Goal: Information Seeking & Learning: Compare options

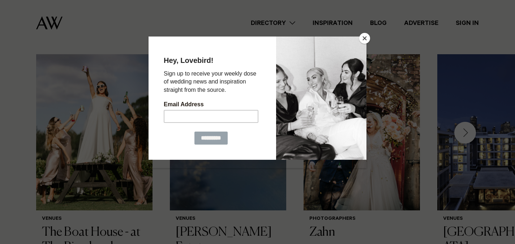
scroll to position [205, 0]
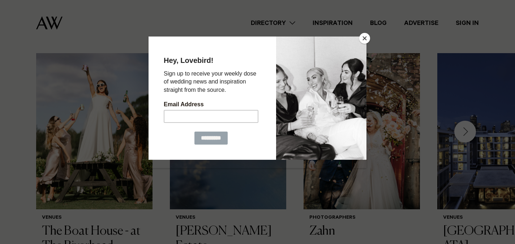
click at [361, 38] on button "Close" at bounding box center [364, 38] width 11 height 11
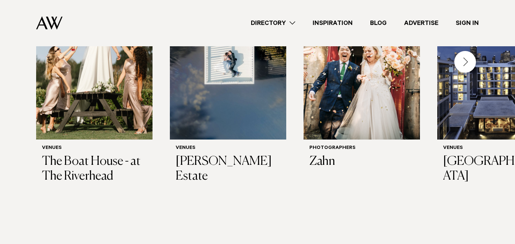
scroll to position [275, 0]
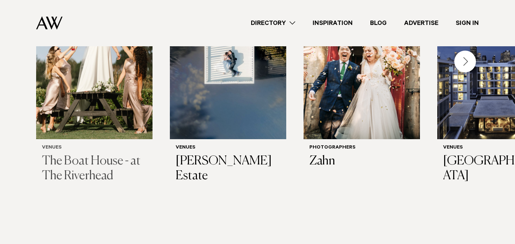
click at [52, 152] on div "Venues The Boat House - at The Riverhead" at bounding box center [94, 164] width 105 height 38
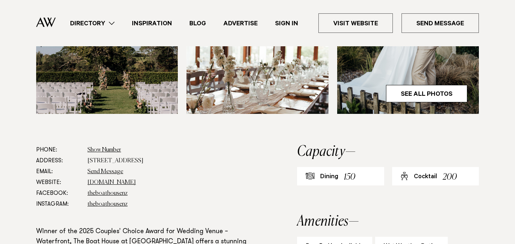
scroll to position [332, 0]
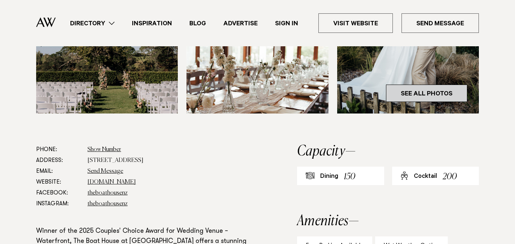
click at [462, 97] on link "See All Photos" at bounding box center [426, 92] width 81 height 17
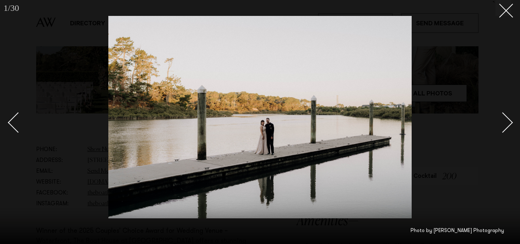
click at [502, 119] on div "Next slide" at bounding box center [502, 122] width 21 height 21
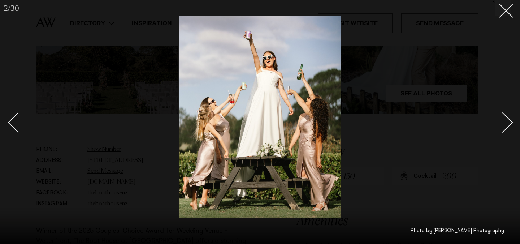
click at [502, 119] on div "Next slide" at bounding box center [502, 122] width 21 height 21
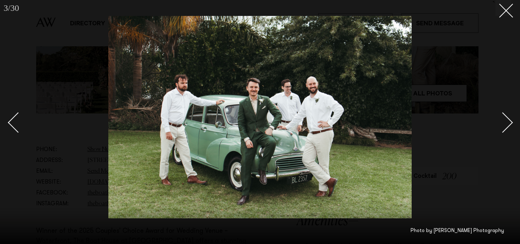
click at [502, 119] on div "Next slide" at bounding box center [502, 122] width 21 height 21
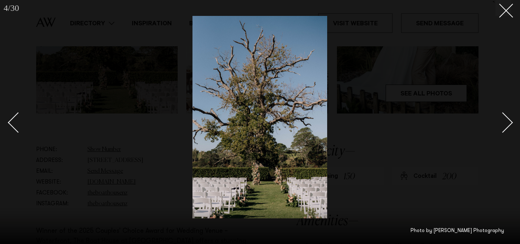
click at [502, 119] on div "Next slide" at bounding box center [502, 122] width 21 height 21
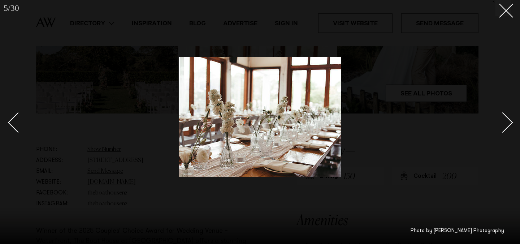
click at [502, 119] on div "Next slide" at bounding box center [502, 122] width 21 height 21
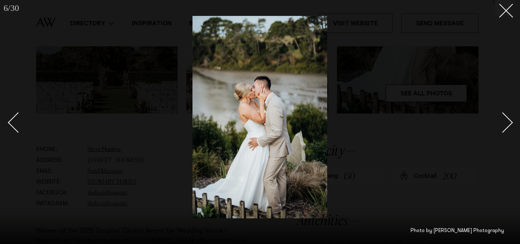
click at [502, 119] on div "Next slide" at bounding box center [502, 122] width 21 height 21
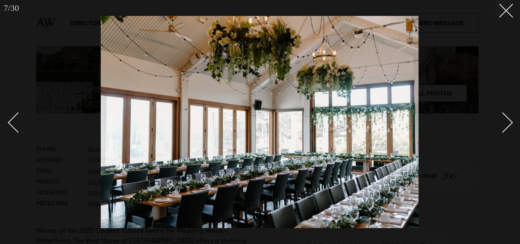
click at [502, 119] on div "Next slide" at bounding box center [502, 122] width 21 height 21
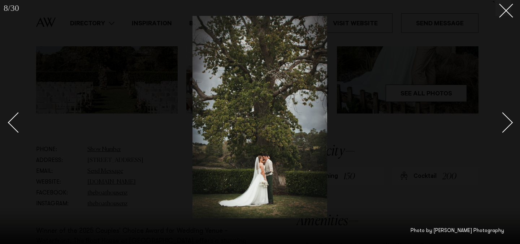
click at [505, 125] on div "Next slide" at bounding box center [502, 122] width 21 height 21
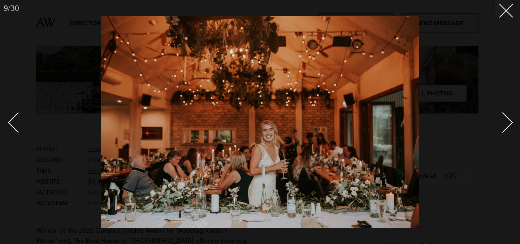
click at [505, 125] on div "Next slide" at bounding box center [502, 122] width 21 height 21
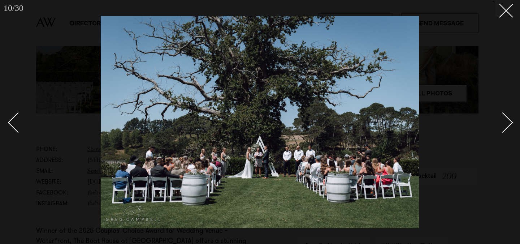
click at [505, 125] on div "Next slide" at bounding box center [502, 122] width 21 height 21
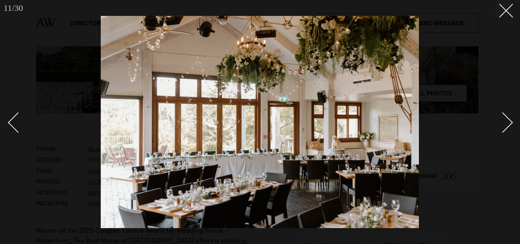
click at [505, 125] on div "Next slide" at bounding box center [502, 122] width 21 height 21
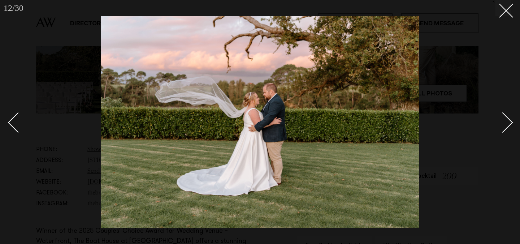
click at [505, 125] on div "Next slide" at bounding box center [502, 122] width 21 height 21
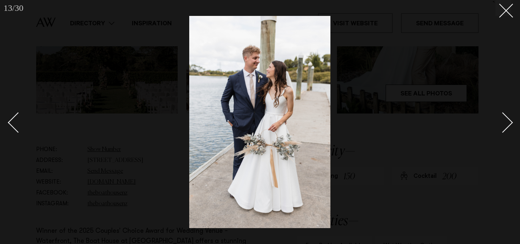
click at [505, 125] on div "Next slide" at bounding box center [502, 122] width 21 height 21
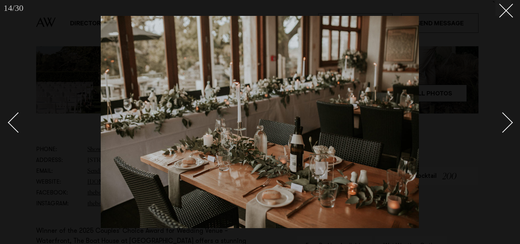
click at [505, 125] on div "Next slide" at bounding box center [502, 122] width 21 height 21
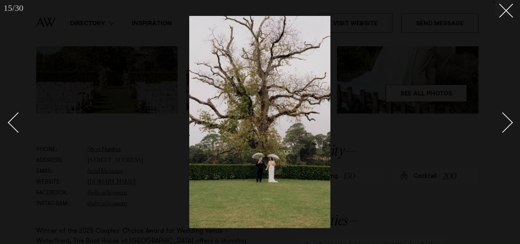
click at [505, 125] on div "Next slide" at bounding box center [502, 122] width 21 height 21
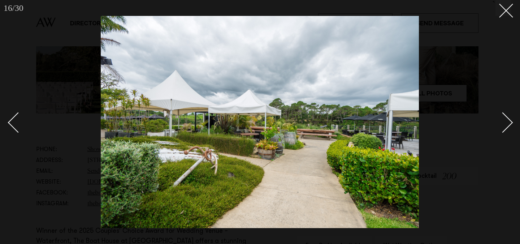
click at [505, 125] on div "Next slide" at bounding box center [502, 122] width 21 height 21
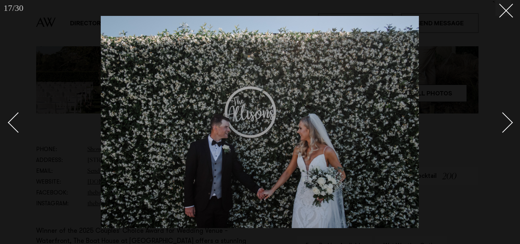
click at [19, 133] on link at bounding box center [21, 122] width 25 height 36
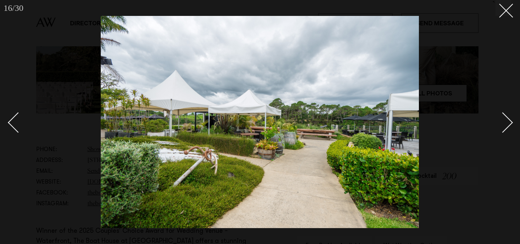
click at [511, 121] on div "Next slide" at bounding box center [502, 122] width 21 height 21
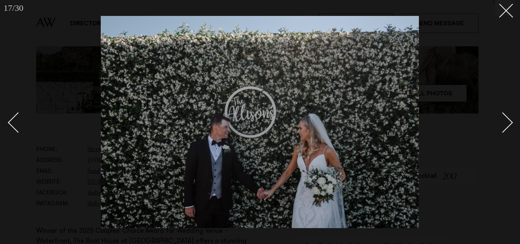
click at [511, 121] on div "Next slide" at bounding box center [502, 122] width 21 height 21
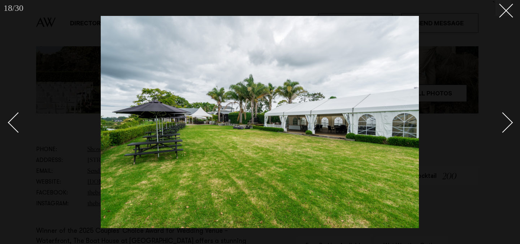
click at [511, 121] on div "Next slide" at bounding box center [502, 122] width 21 height 21
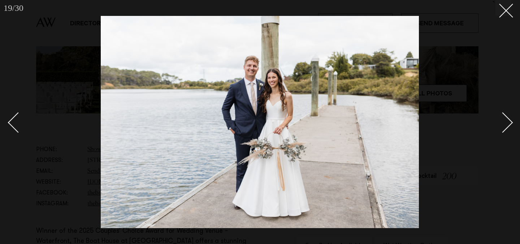
click at [511, 121] on div "Next slide" at bounding box center [502, 122] width 21 height 21
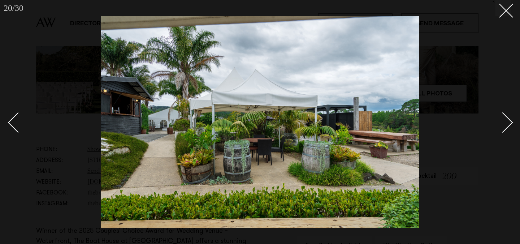
click at [511, 121] on div "Next slide" at bounding box center [502, 122] width 21 height 21
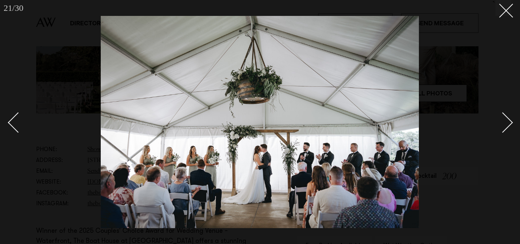
click at [511, 121] on div "Next slide" at bounding box center [502, 122] width 21 height 21
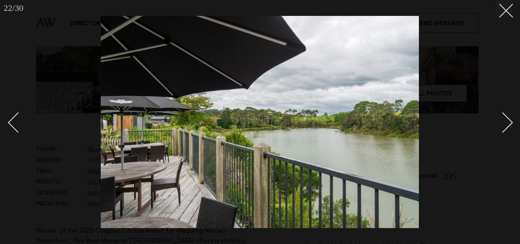
click at [511, 121] on div "Next slide" at bounding box center [502, 122] width 21 height 21
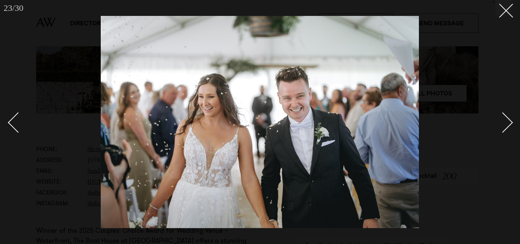
click at [511, 121] on div "Next slide" at bounding box center [502, 122] width 21 height 21
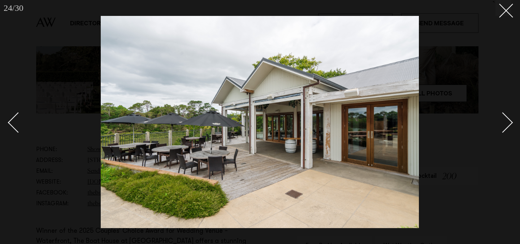
click at [511, 121] on div "Next slide" at bounding box center [502, 122] width 21 height 21
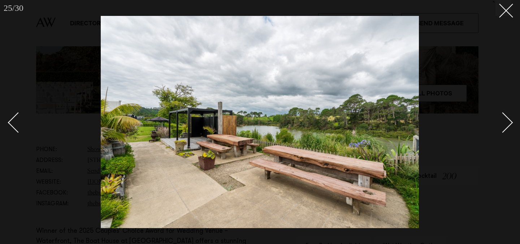
click at [511, 121] on div "Next slide" at bounding box center [502, 122] width 21 height 21
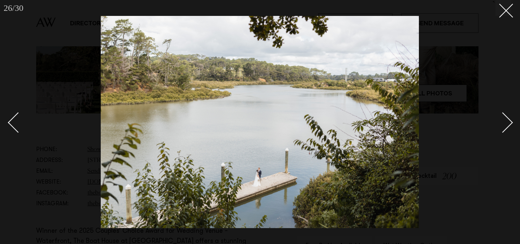
click at [511, 121] on div "Next slide" at bounding box center [502, 122] width 21 height 21
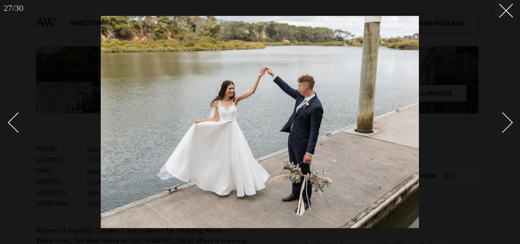
click at [511, 121] on div "Next slide" at bounding box center [502, 122] width 21 height 21
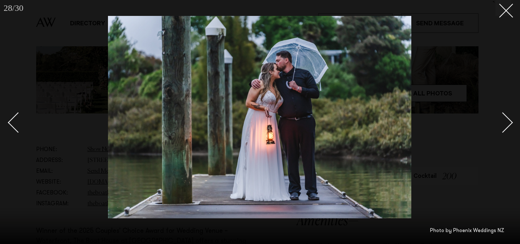
click at [511, 121] on div "Next slide" at bounding box center [502, 122] width 21 height 21
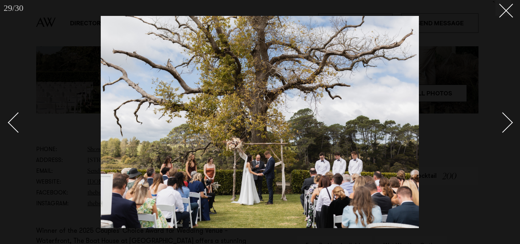
click at [511, 121] on div "Next slide" at bounding box center [502, 122] width 21 height 21
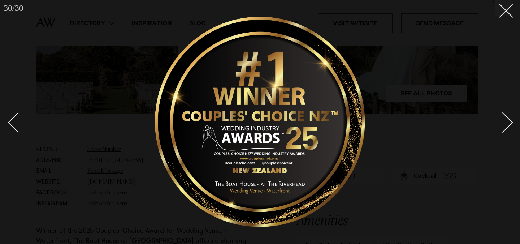
click at [503, 116] on div "Next slide" at bounding box center [502, 122] width 21 height 21
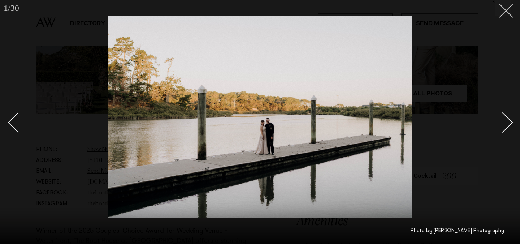
click at [503, 7] on icon at bounding box center [503, 8] width 9 height 9
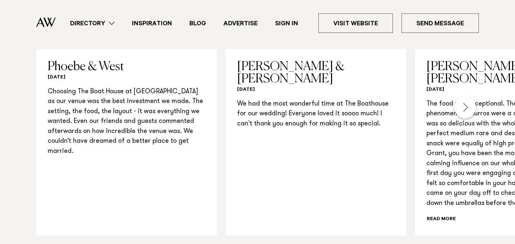
scroll to position [805, 0]
click at [465, 101] on div "Next slide" at bounding box center [465, 107] width 22 height 22
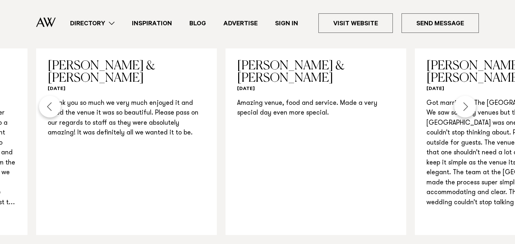
click at [465, 101] on div "Next slide" at bounding box center [465, 107] width 22 height 22
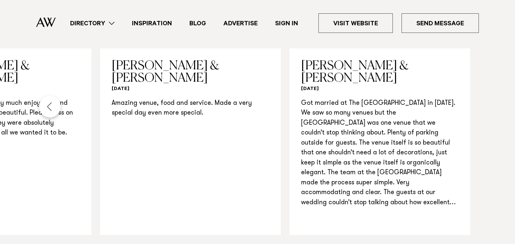
click at [51, 106] on div "Previous slide" at bounding box center [50, 107] width 22 height 22
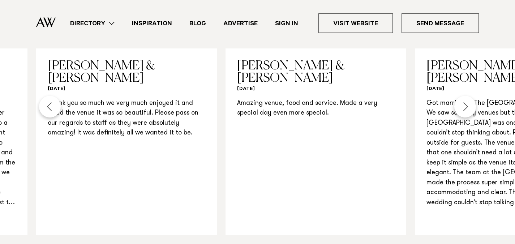
click at [51, 106] on div "Previous slide" at bounding box center [50, 107] width 22 height 22
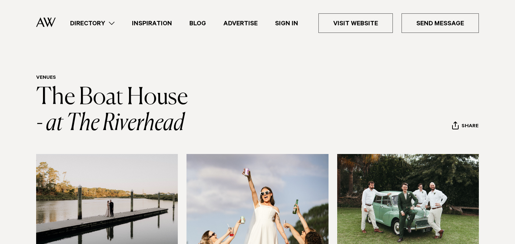
scroll to position [0, 0]
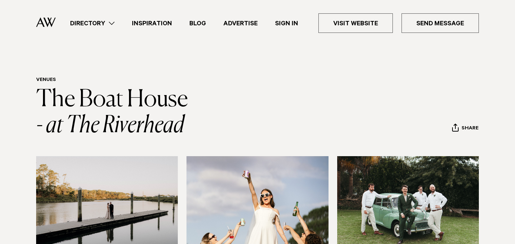
click at [112, 23] on link "Directory" at bounding box center [92, 23] width 62 height 10
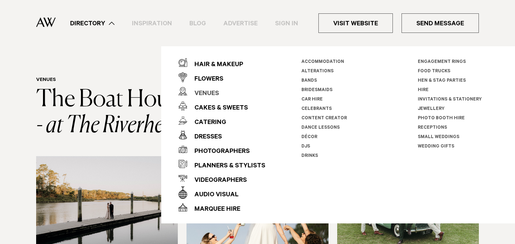
click at [206, 94] on div "Venues" at bounding box center [203, 94] width 32 height 14
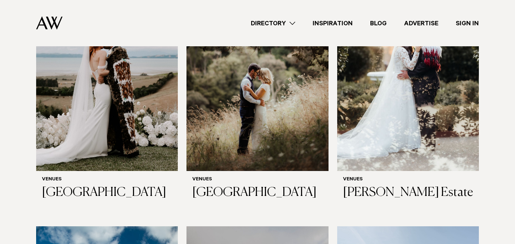
scroll to position [2079, 0]
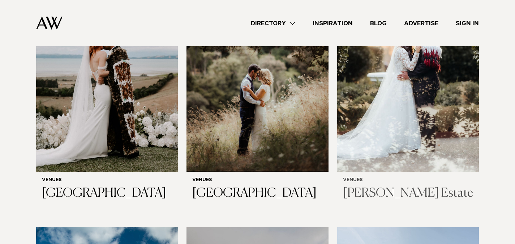
click at [383, 177] on div "Venues Allely Estate" at bounding box center [408, 189] width 130 height 24
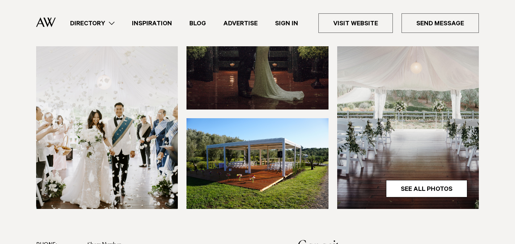
scroll to position [210, 0]
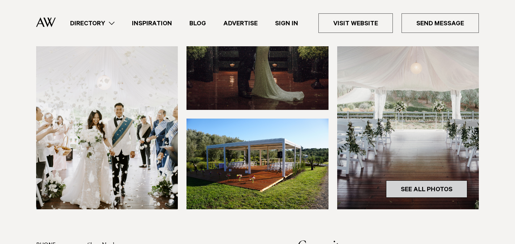
click at [423, 195] on link "See All Photos" at bounding box center [426, 188] width 81 height 17
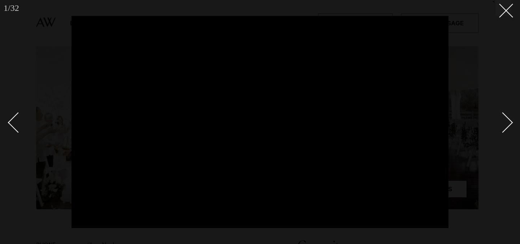
click at [509, 126] on link at bounding box center [498, 122] width 25 height 36
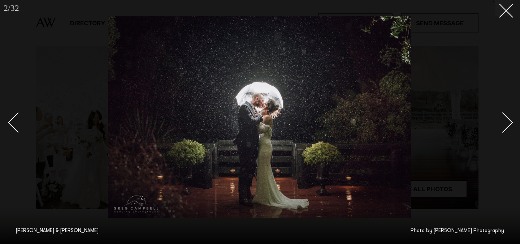
click at [509, 126] on link at bounding box center [498, 122] width 25 height 36
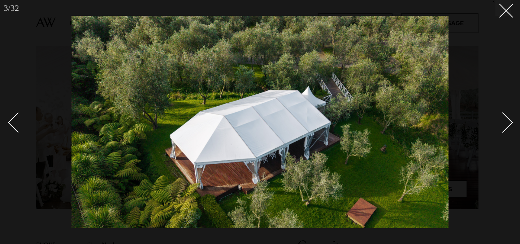
click at [509, 126] on link at bounding box center [498, 122] width 25 height 36
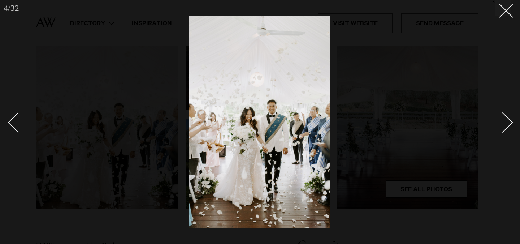
click at [509, 126] on link at bounding box center [498, 122] width 25 height 36
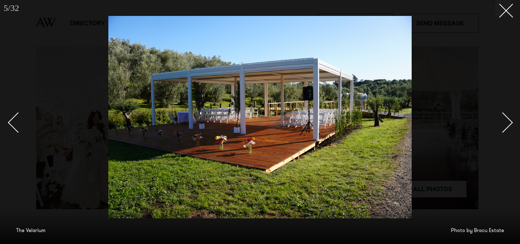
click at [509, 126] on link at bounding box center [498, 122] width 25 height 36
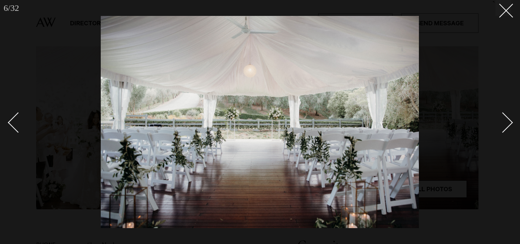
click at [509, 126] on link at bounding box center [498, 122] width 25 height 36
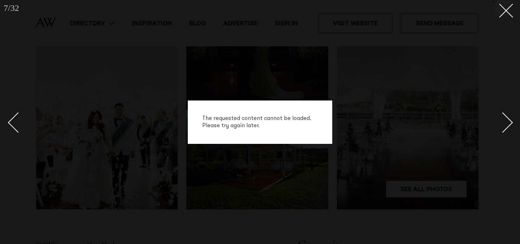
click at [509, 126] on link at bounding box center [498, 122] width 25 height 36
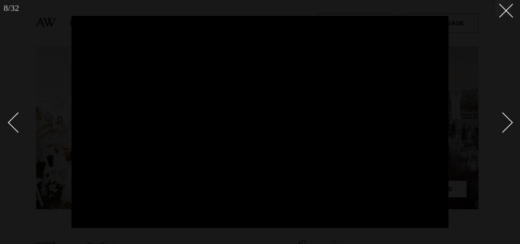
click at [507, 121] on div "Next slide" at bounding box center [502, 122] width 21 height 21
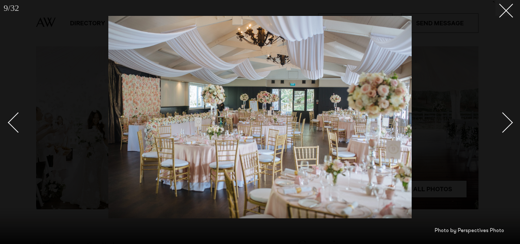
click at [507, 121] on div "Next slide" at bounding box center [502, 122] width 21 height 21
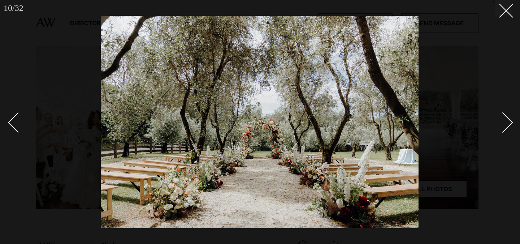
click at [507, 121] on div "Next slide" at bounding box center [502, 122] width 21 height 21
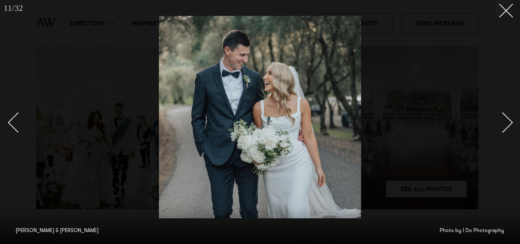
click at [507, 121] on div "Next slide" at bounding box center [502, 122] width 21 height 21
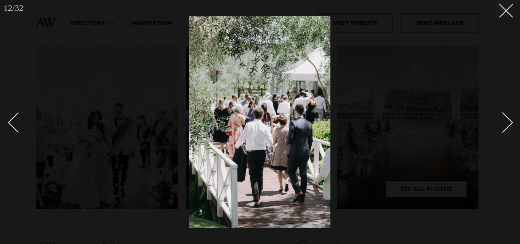
click at [507, 121] on div "Next slide" at bounding box center [502, 122] width 21 height 21
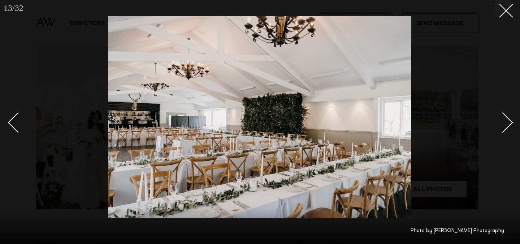
click at [507, 121] on div "Next slide" at bounding box center [502, 122] width 21 height 21
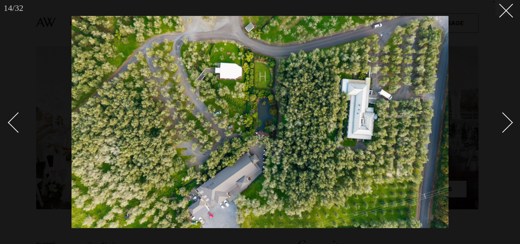
click at [507, 121] on div "Next slide" at bounding box center [502, 122] width 21 height 21
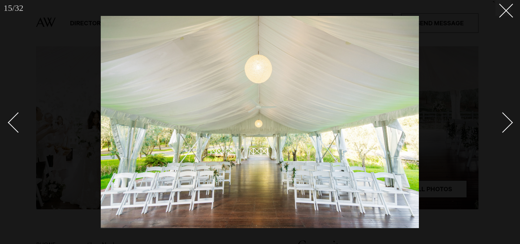
click at [507, 121] on div "Next slide" at bounding box center [502, 122] width 21 height 21
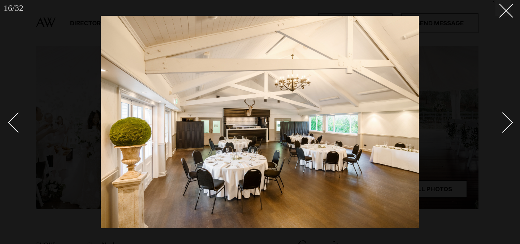
click at [507, 121] on div "Next slide" at bounding box center [502, 122] width 21 height 21
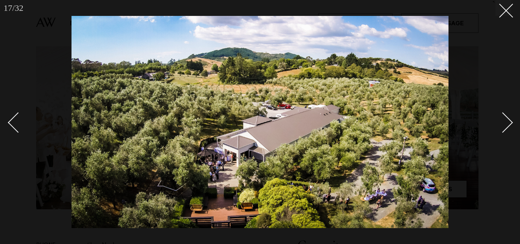
click at [507, 121] on div "Next slide" at bounding box center [502, 122] width 21 height 21
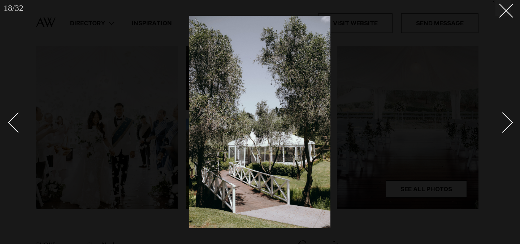
click at [507, 121] on div "Next slide" at bounding box center [502, 122] width 21 height 21
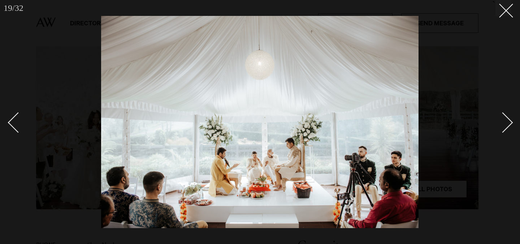
click at [507, 121] on div "Next slide" at bounding box center [502, 122] width 21 height 21
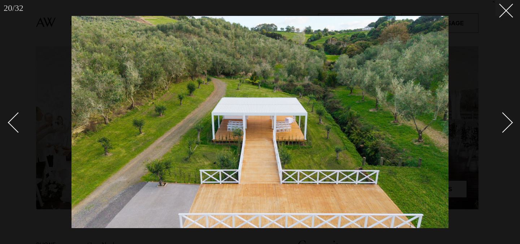
click at [507, 121] on div "Next slide" at bounding box center [502, 122] width 21 height 21
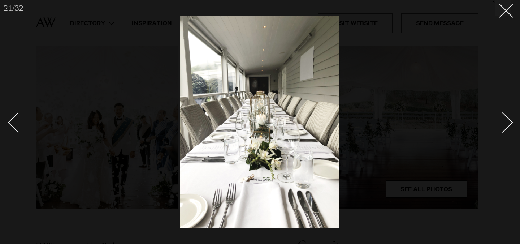
click at [507, 121] on div "Next slide" at bounding box center [502, 122] width 21 height 21
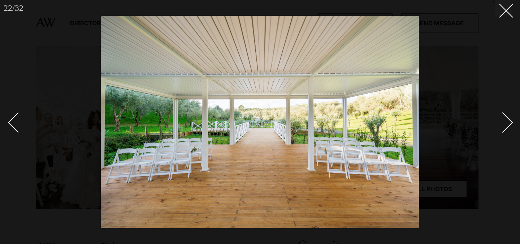
click at [507, 121] on div "Next slide" at bounding box center [502, 122] width 21 height 21
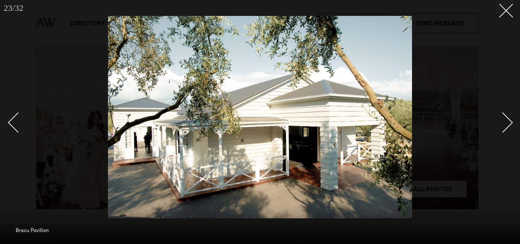
click at [507, 121] on div "Next slide" at bounding box center [502, 122] width 21 height 21
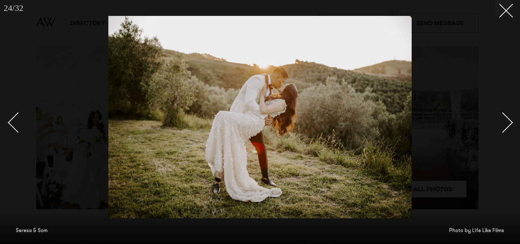
click at [507, 121] on div "Next slide" at bounding box center [502, 122] width 21 height 21
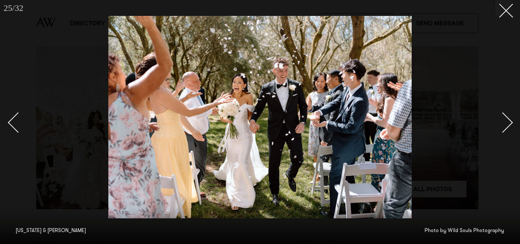
click at [507, 121] on div "Next slide" at bounding box center [502, 122] width 21 height 21
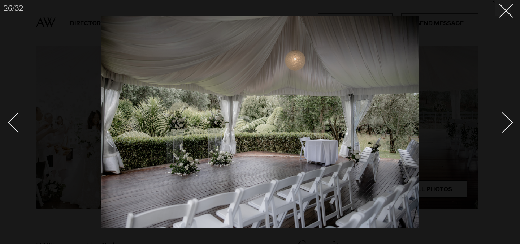
click at [505, 130] on link at bounding box center [498, 122] width 25 height 36
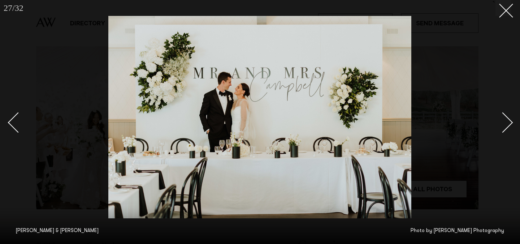
click at [505, 130] on link at bounding box center [498, 122] width 25 height 36
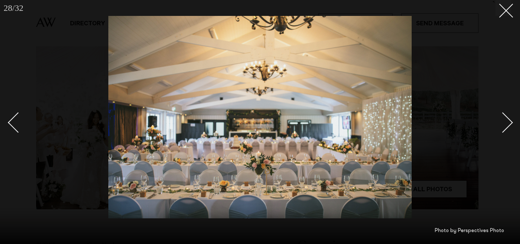
click at [505, 130] on link at bounding box center [498, 122] width 25 height 36
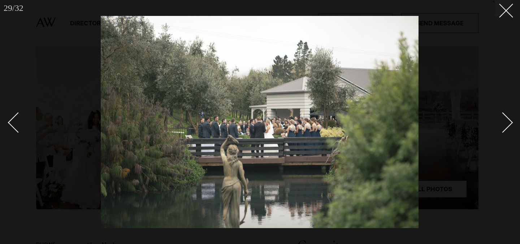
click at [505, 130] on link at bounding box center [498, 122] width 25 height 36
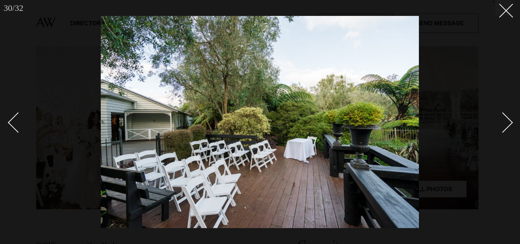
click at [505, 130] on link at bounding box center [498, 122] width 25 height 36
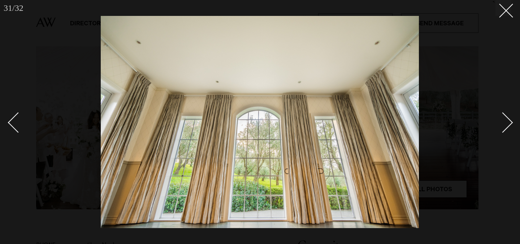
click at [505, 130] on link at bounding box center [498, 122] width 25 height 36
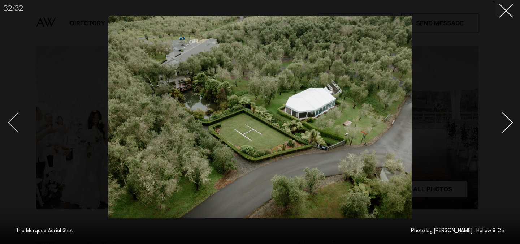
click at [15, 127] on div "Previous slide" at bounding box center [18, 122] width 21 height 21
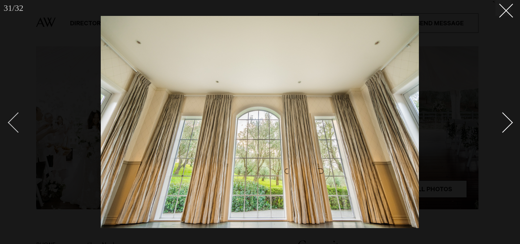
click at [15, 127] on div "Previous slide" at bounding box center [18, 122] width 21 height 21
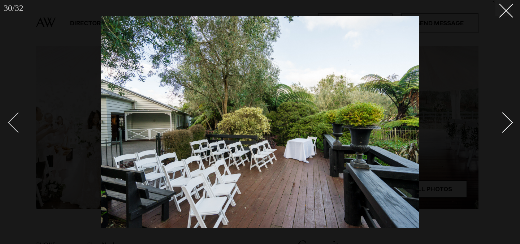
click at [15, 127] on div "Previous slide" at bounding box center [18, 122] width 21 height 21
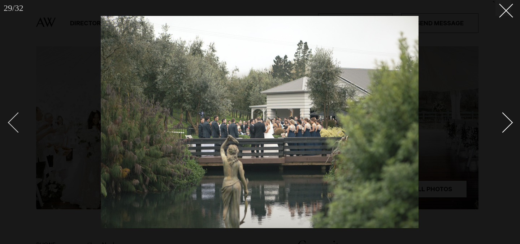
click at [15, 127] on div "Previous slide" at bounding box center [18, 122] width 21 height 21
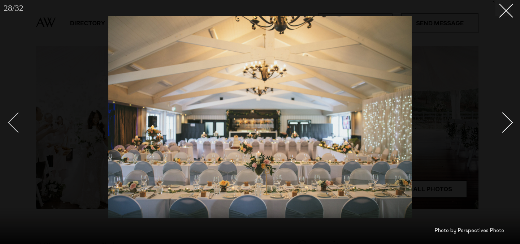
click at [15, 127] on div "Previous slide" at bounding box center [18, 122] width 21 height 21
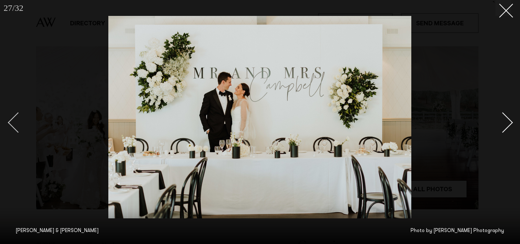
click at [15, 127] on div "Previous slide" at bounding box center [18, 122] width 21 height 21
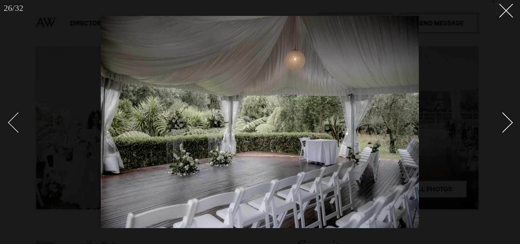
click at [15, 127] on div "Previous slide" at bounding box center [18, 122] width 21 height 21
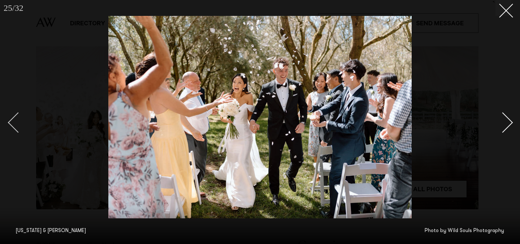
click at [15, 127] on div "Previous slide" at bounding box center [18, 122] width 21 height 21
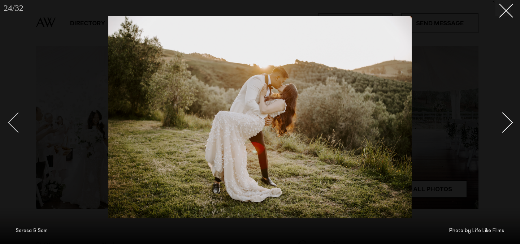
click at [15, 127] on div "Previous slide" at bounding box center [18, 122] width 21 height 21
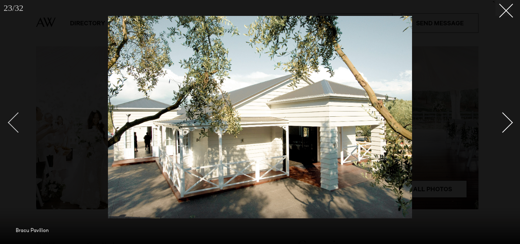
click at [15, 127] on div "Previous slide" at bounding box center [18, 122] width 21 height 21
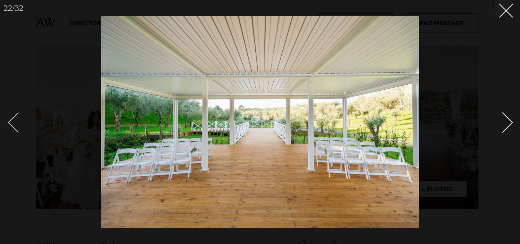
click at [15, 127] on div "Previous slide" at bounding box center [18, 122] width 21 height 21
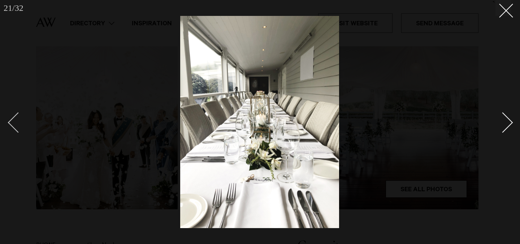
click at [15, 127] on div "Previous slide" at bounding box center [18, 122] width 21 height 21
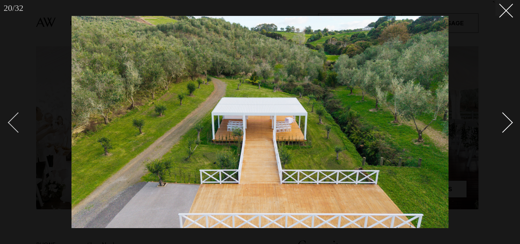
click at [15, 127] on div "Previous slide" at bounding box center [18, 122] width 21 height 21
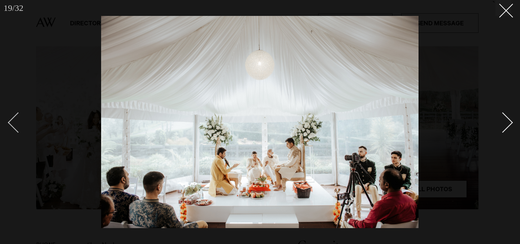
click at [15, 127] on div "Previous slide" at bounding box center [18, 122] width 21 height 21
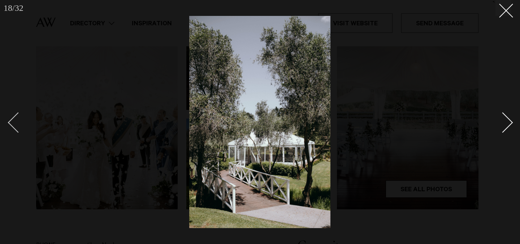
click at [15, 127] on div "Previous slide" at bounding box center [18, 122] width 21 height 21
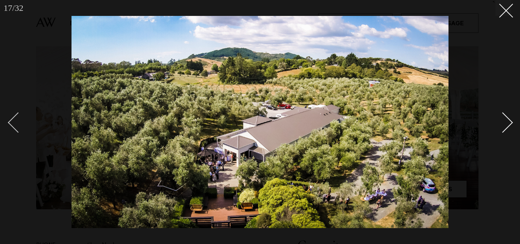
click at [15, 127] on div "Previous slide" at bounding box center [18, 122] width 21 height 21
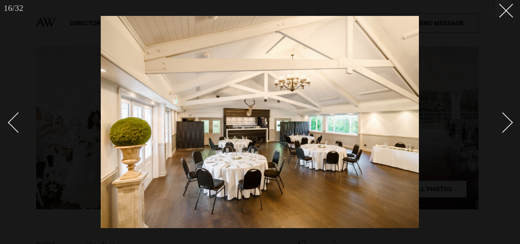
click at [507, 122] on div "Next slide" at bounding box center [502, 122] width 21 height 21
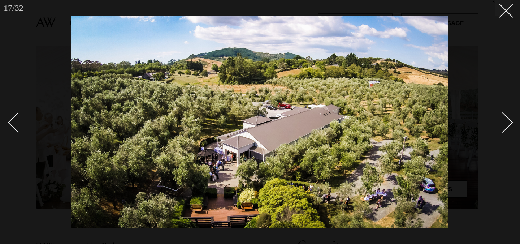
click at [507, 122] on div "Next slide" at bounding box center [502, 122] width 21 height 21
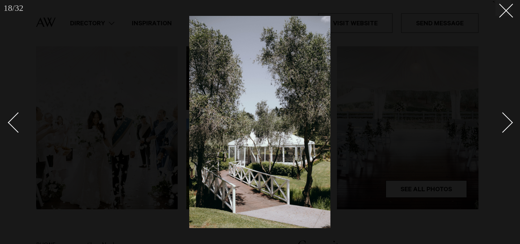
click at [507, 122] on div "Next slide" at bounding box center [502, 122] width 21 height 21
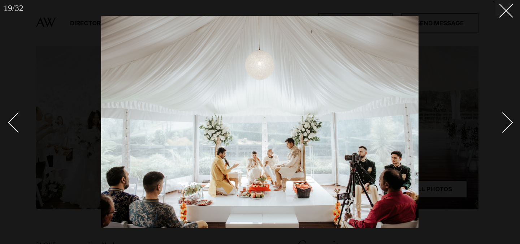
click at [507, 122] on div "Next slide" at bounding box center [502, 122] width 21 height 21
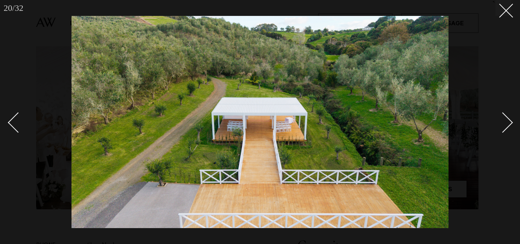
click at [507, 122] on div "Next slide" at bounding box center [502, 122] width 21 height 21
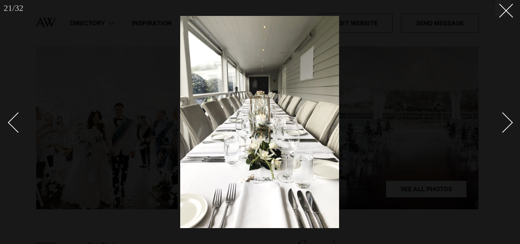
click at [507, 122] on div "Next slide" at bounding box center [502, 122] width 21 height 21
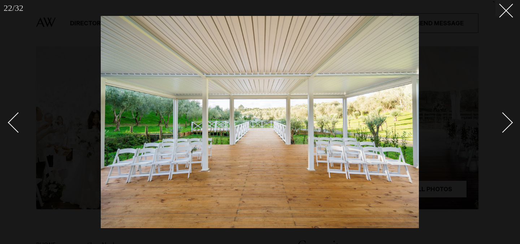
click at [507, 122] on div "Next slide" at bounding box center [502, 122] width 21 height 21
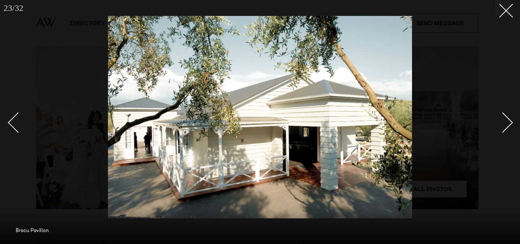
click at [507, 122] on div "Next slide" at bounding box center [502, 122] width 21 height 21
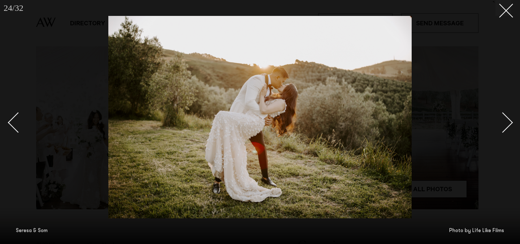
click at [507, 122] on div "Next slide" at bounding box center [502, 122] width 21 height 21
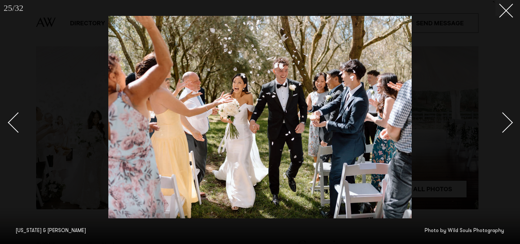
click at [507, 122] on div "Next slide" at bounding box center [502, 122] width 21 height 21
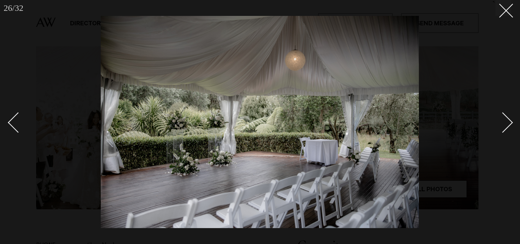
click at [507, 122] on div "Next slide" at bounding box center [502, 122] width 21 height 21
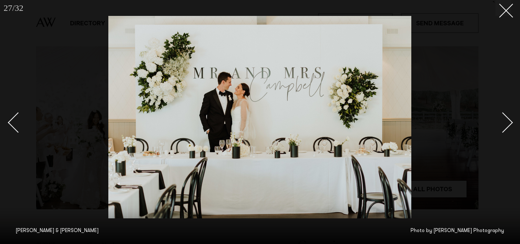
click at [507, 122] on div "Next slide" at bounding box center [502, 122] width 21 height 21
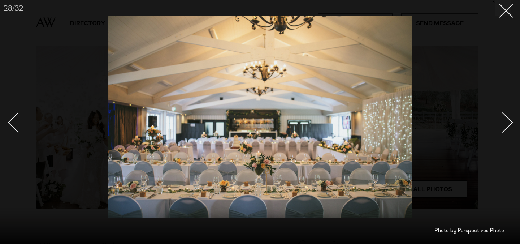
click at [507, 122] on div "Next slide" at bounding box center [502, 122] width 21 height 21
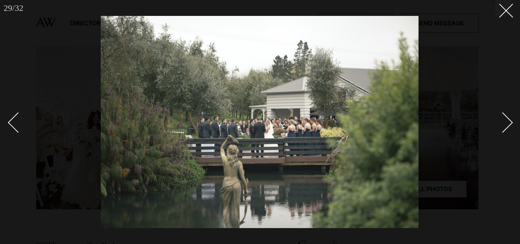
click at [507, 122] on div "Next slide" at bounding box center [502, 122] width 21 height 21
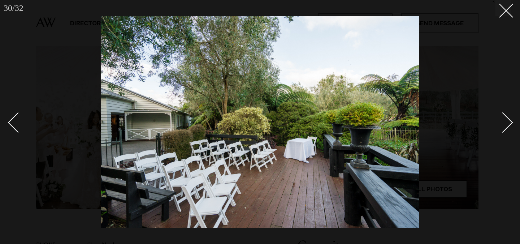
click at [507, 122] on div "Next slide" at bounding box center [502, 122] width 21 height 21
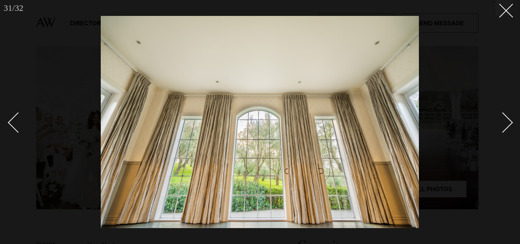
click at [507, 122] on div "Next slide" at bounding box center [502, 122] width 21 height 21
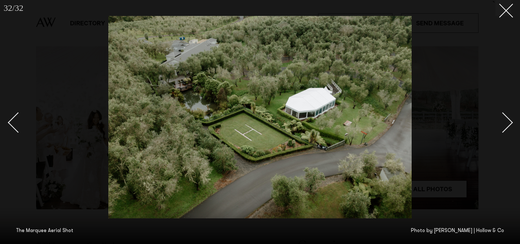
click at [507, 122] on div "Next slide" at bounding box center [502, 122] width 21 height 21
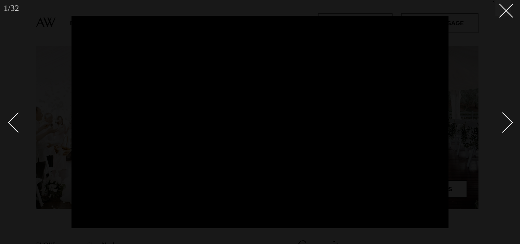
click at [503, 120] on div "Next slide" at bounding box center [502, 122] width 21 height 21
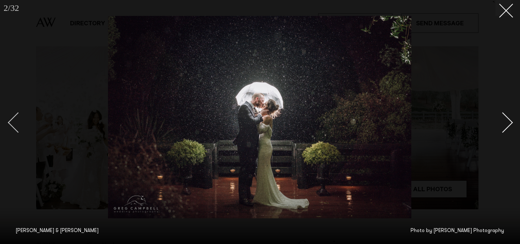
drag, startPoint x: 0, startPoint y: 130, endPoint x: 24, endPoint y: 125, distance: 24.6
click at [24, 125] on div "2 / 32 ` Trina & Richard Photo by Greg Campbell Photography" at bounding box center [260, 122] width 520 height 244
click at [24, 125] on div "Previous slide" at bounding box center [18, 122] width 21 height 21
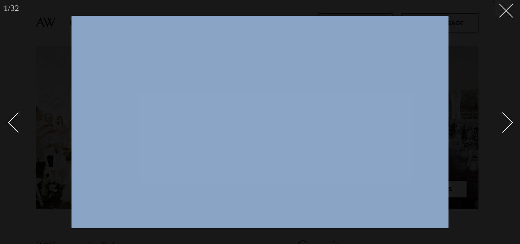
click at [507, 12] on button at bounding box center [503, 8] width 16 height 16
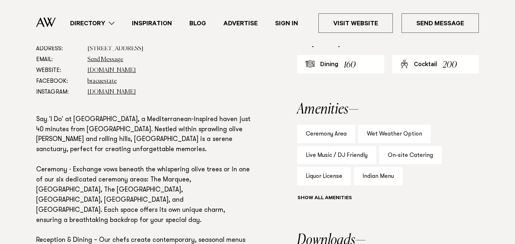
scroll to position [417, 0]
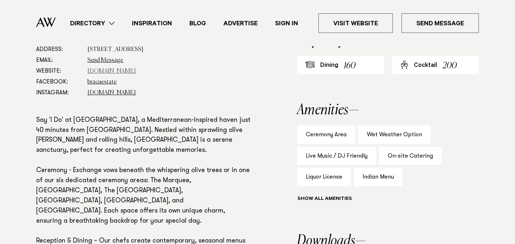
click at [109, 71] on link "bracu.co.nz" at bounding box center [111, 71] width 48 height 6
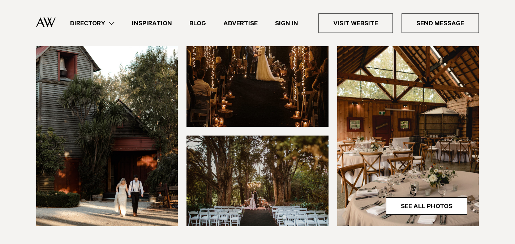
scroll to position [192, 0]
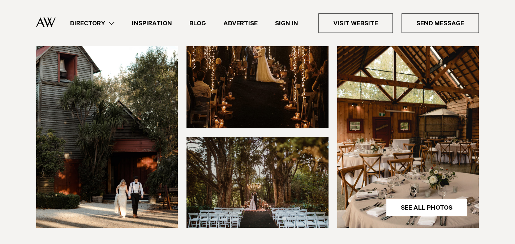
click at [425, 197] on img at bounding box center [408, 132] width 142 height 190
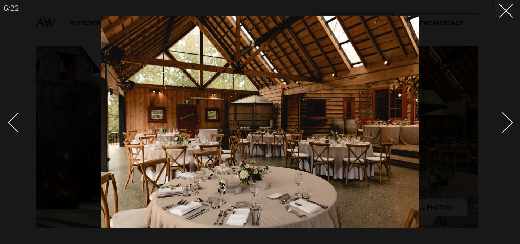
click at [505, 120] on div "Next slide" at bounding box center [502, 122] width 21 height 21
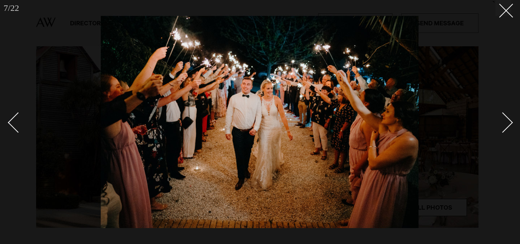
click at [505, 120] on div "Next slide" at bounding box center [502, 122] width 21 height 21
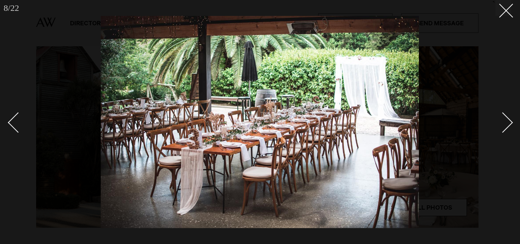
click at [505, 120] on div "Next slide" at bounding box center [502, 122] width 21 height 21
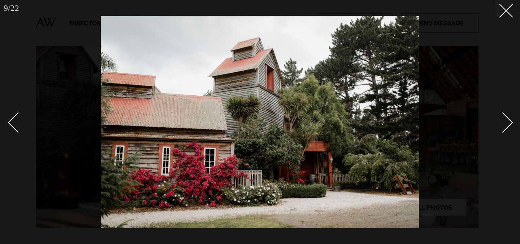
click at [505, 120] on div "Next slide" at bounding box center [502, 122] width 21 height 21
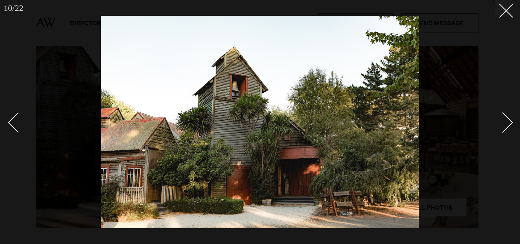
click at [505, 120] on div "Next slide" at bounding box center [502, 122] width 21 height 21
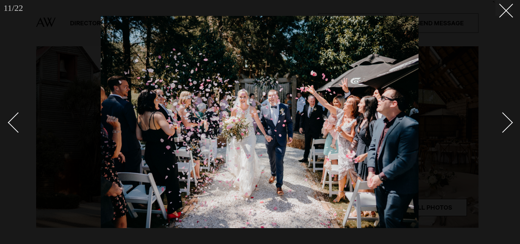
click at [505, 120] on div "Next slide" at bounding box center [502, 122] width 21 height 21
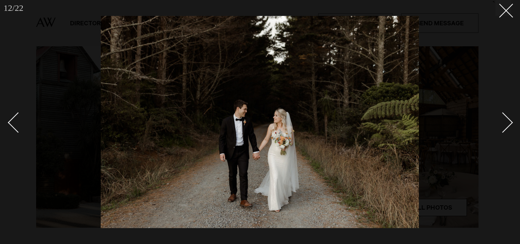
click at [505, 120] on div "Next slide" at bounding box center [502, 122] width 21 height 21
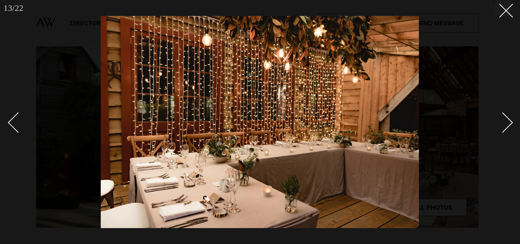
click at [505, 120] on div "Next slide" at bounding box center [502, 122] width 21 height 21
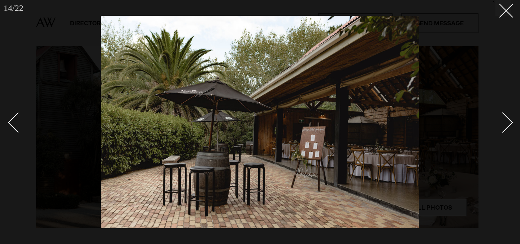
click at [505, 120] on div "Next slide" at bounding box center [502, 122] width 21 height 21
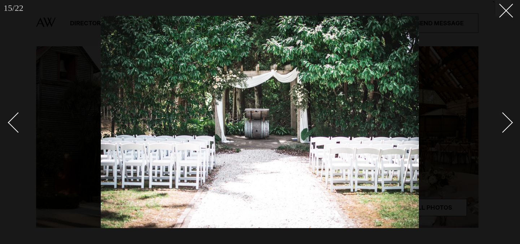
click at [505, 120] on div "Next slide" at bounding box center [502, 122] width 21 height 21
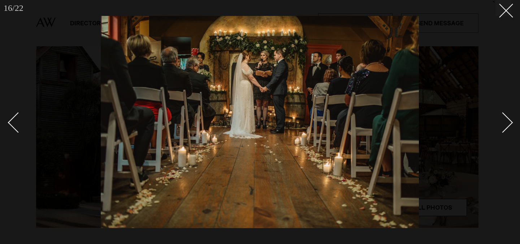
click at [505, 120] on div "Next slide" at bounding box center [502, 122] width 21 height 21
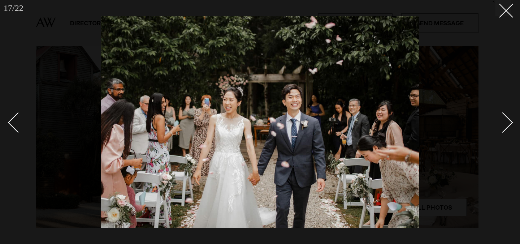
click at [505, 120] on div "Next slide" at bounding box center [502, 122] width 21 height 21
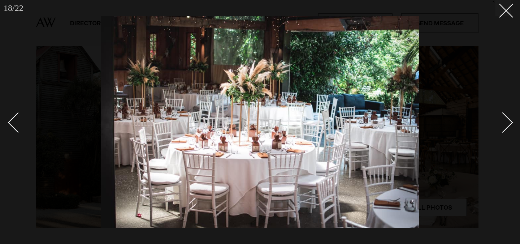
click at [505, 120] on div "Next slide" at bounding box center [502, 122] width 21 height 21
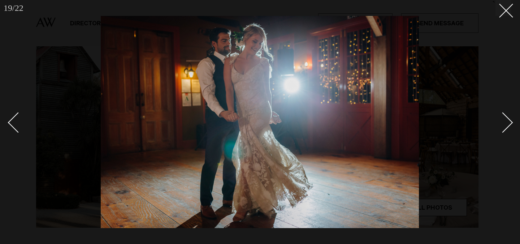
click at [505, 120] on div "Next slide" at bounding box center [502, 122] width 21 height 21
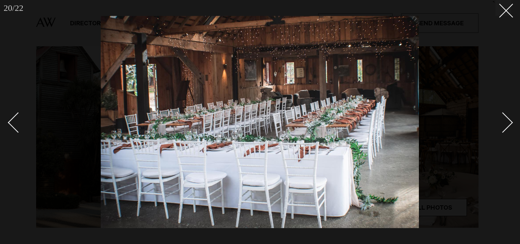
click at [505, 120] on div "Next slide" at bounding box center [502, 122] width 21 height 21
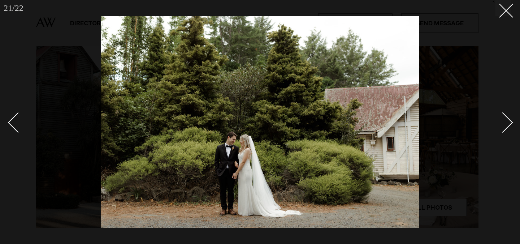
click at [505, 120] on div "Next slide" at bounding box center [502, 122] width 21 height 21
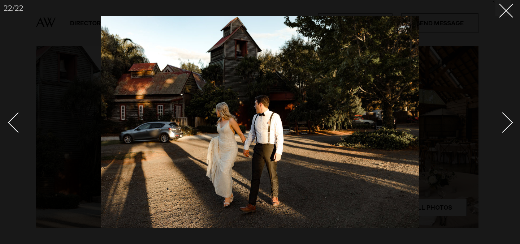
click at [505, 120] on div "Next slide" at bounding box center [502, 122] width 21 height 21
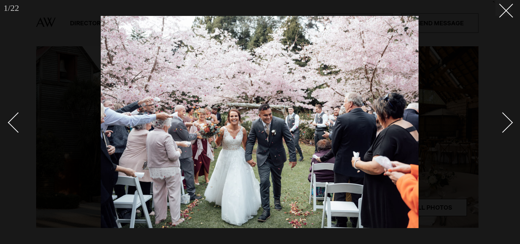
click at [505, 120] on div "Next slide" at bounding box center [502, 122] width 21 height 21
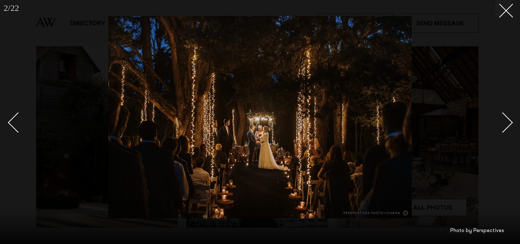
click at [505, 120] on div "Next slide" at bounding box center [502, 122] width 21 height 21
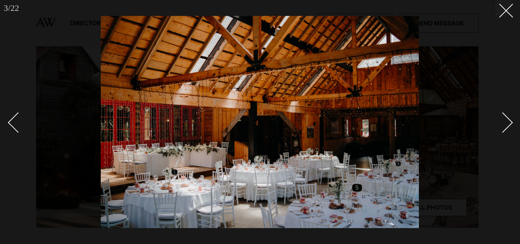
click at [505, 120] on div "Next slide" at bounding box center [502, 122] width 21 height 21
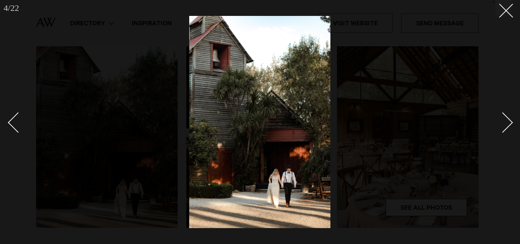
click at [505, 120] on div "Next slide" at bounding box center [502, 122] width 21 height 21
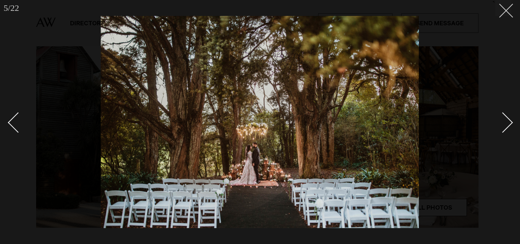
click at [504, 14] on button at bounding box center [503, 8] width 16 height 16
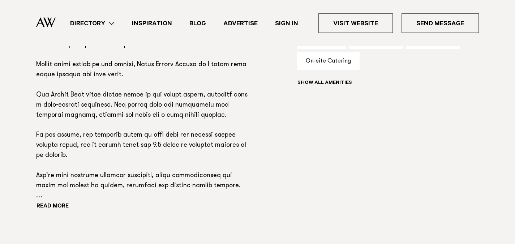
scroll to position [533, 0]
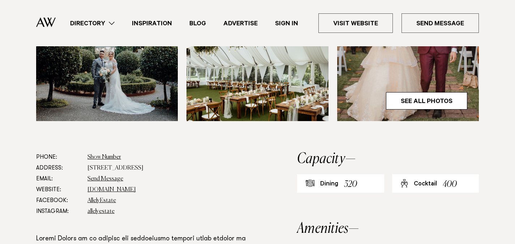
scroll to position [307, 0]
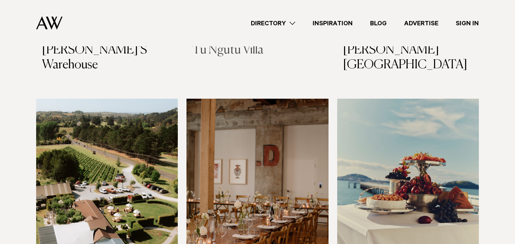
scroll to position [3716, 0]
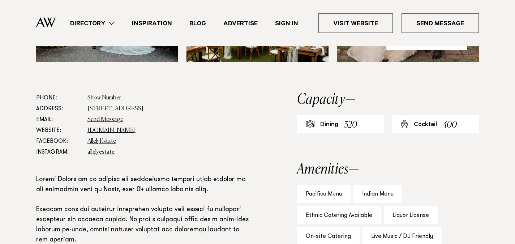
scroll to position [358, 0]
click at [111, 126] on dd "[DOMAIN_NAME]" at bounding box center [168, 130] width 163 height 11
click at [115, 130] on link "[DOMAIN_NAME]" at bounding box center [111, 130] width 48 height 6
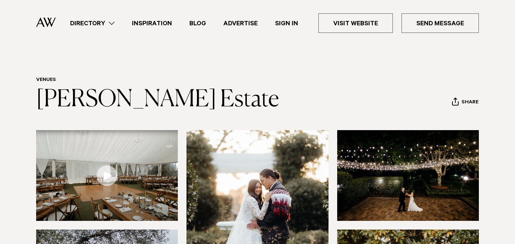
scroll to position [2, 0]
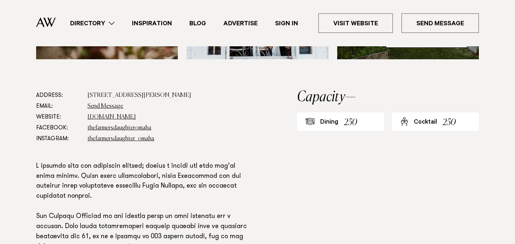
scroll to position [373, 0]
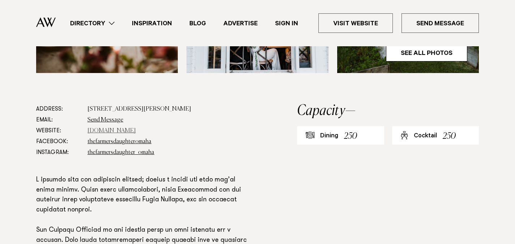
click at [136, 128] on link "[DOMAIN_NAME]" at bounding box center [111, 131] width 48 height 6
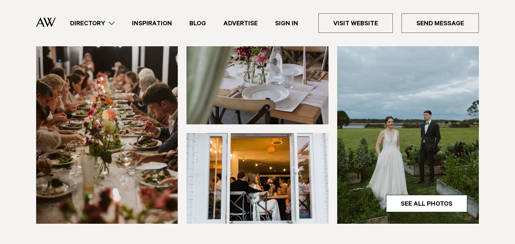
scroll to position [225, 0]
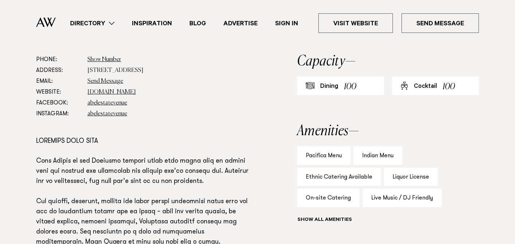
scroll to position [396, 0]
click at [100, 94] on link "[DOMAIN_NAME]" at bounding box center [111, 93] width 48 height 6
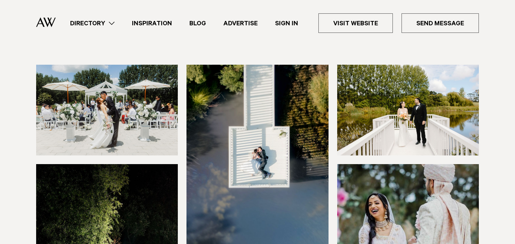
scroll to position [65, 0]
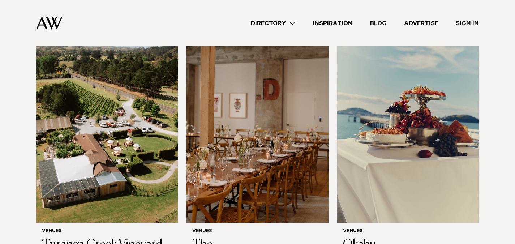
scroll to position [3807, 0]
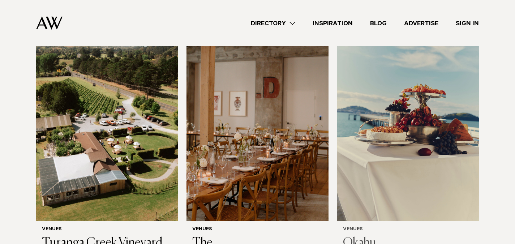
click at [365, 235] on h3 "Okahu" at bounding box center [408, 242] width 130 height 15
